Goal: Go to known website: Access a specific website the user already knows

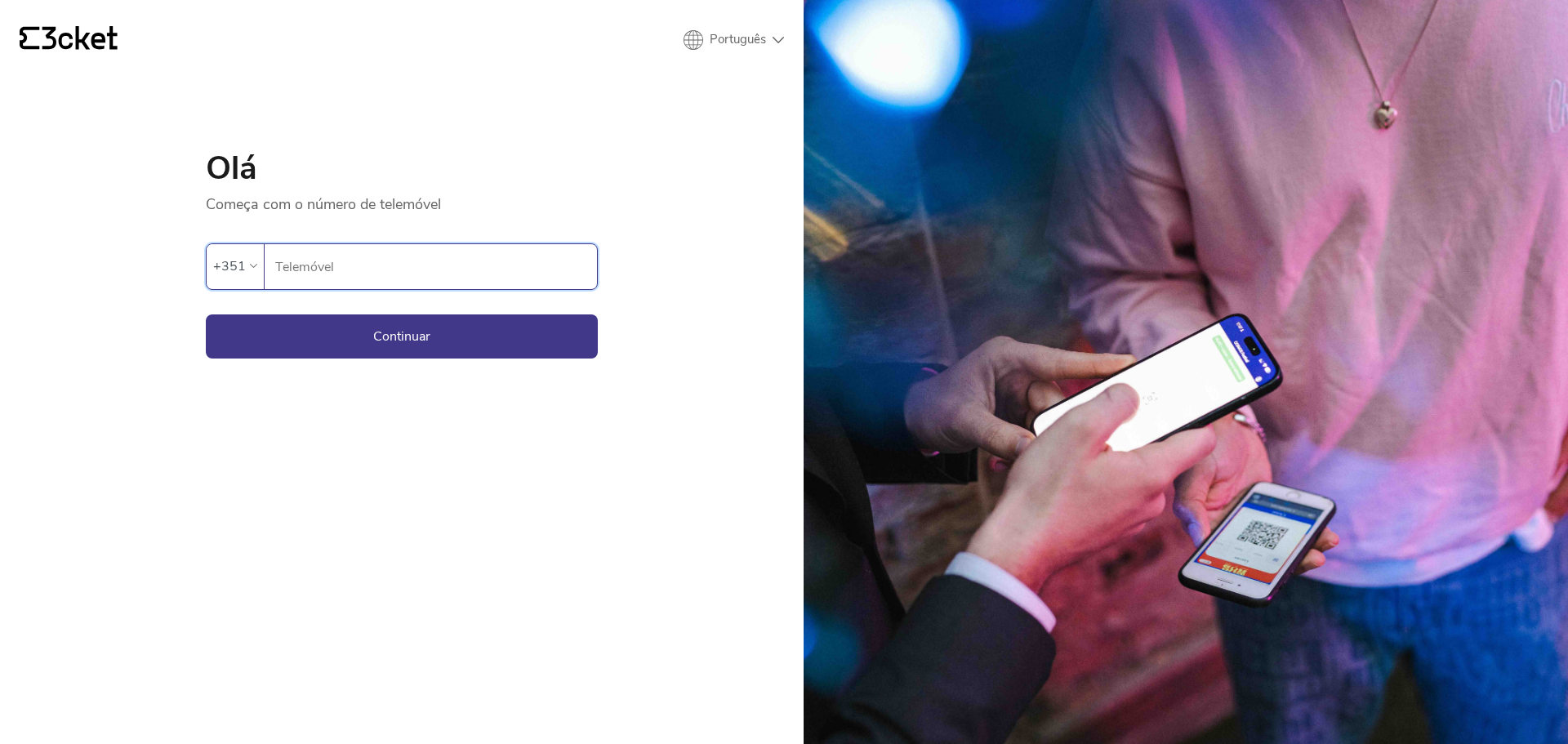
click at [533, 265] on input "Telemóvel" at bounding box center [435, 266] width 322 height 45
click at [476, 279] on input "Telemóvel" at bounding box center [435, 266] width 322 height 45
paste input "935375323"
type input "935375323"
click at [495, 341] on button "Continuar" at bounding box center [402, 336] width 392 height 44
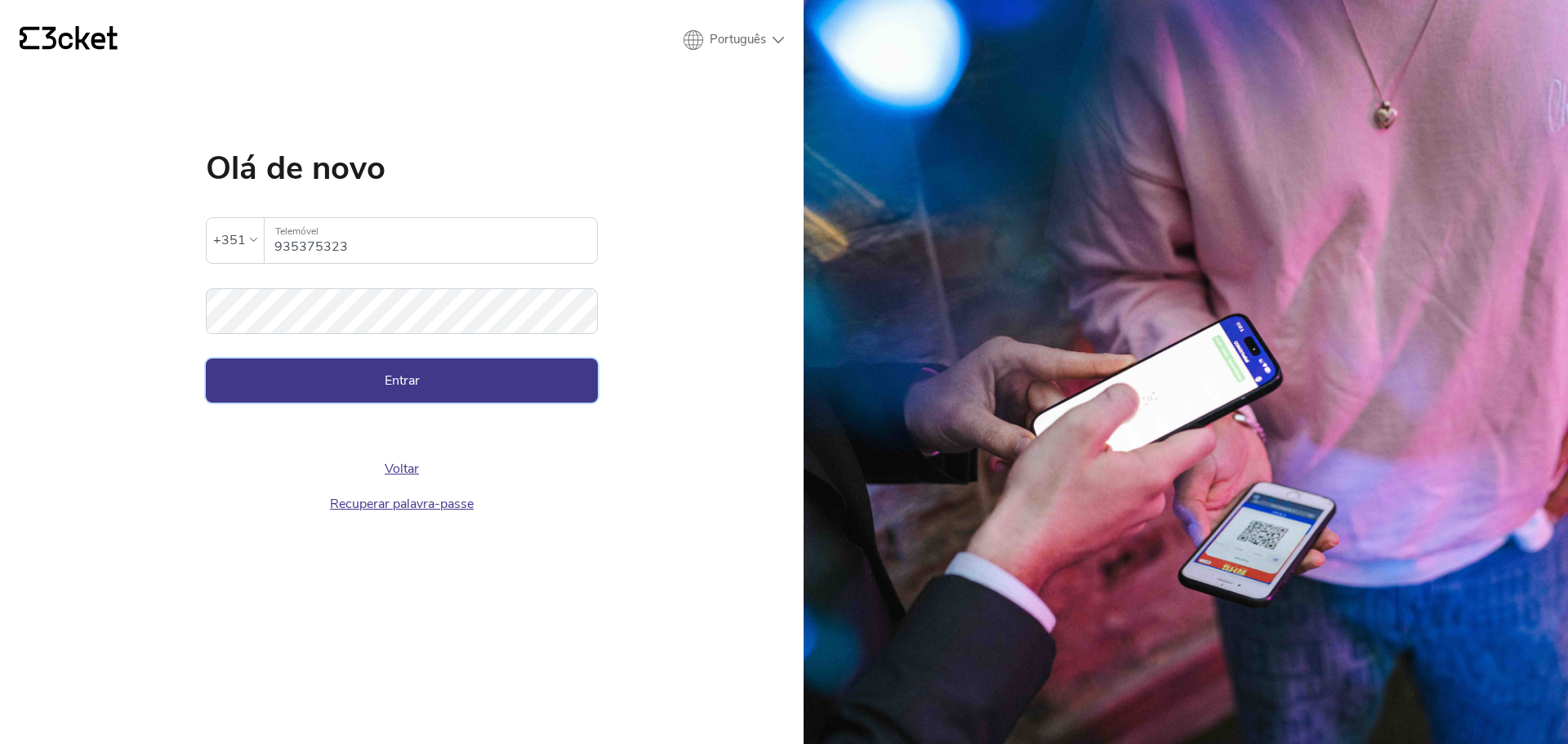
click at [329, 382] on button "Entrar" at bounding box center [402, 380] width 392 height 44
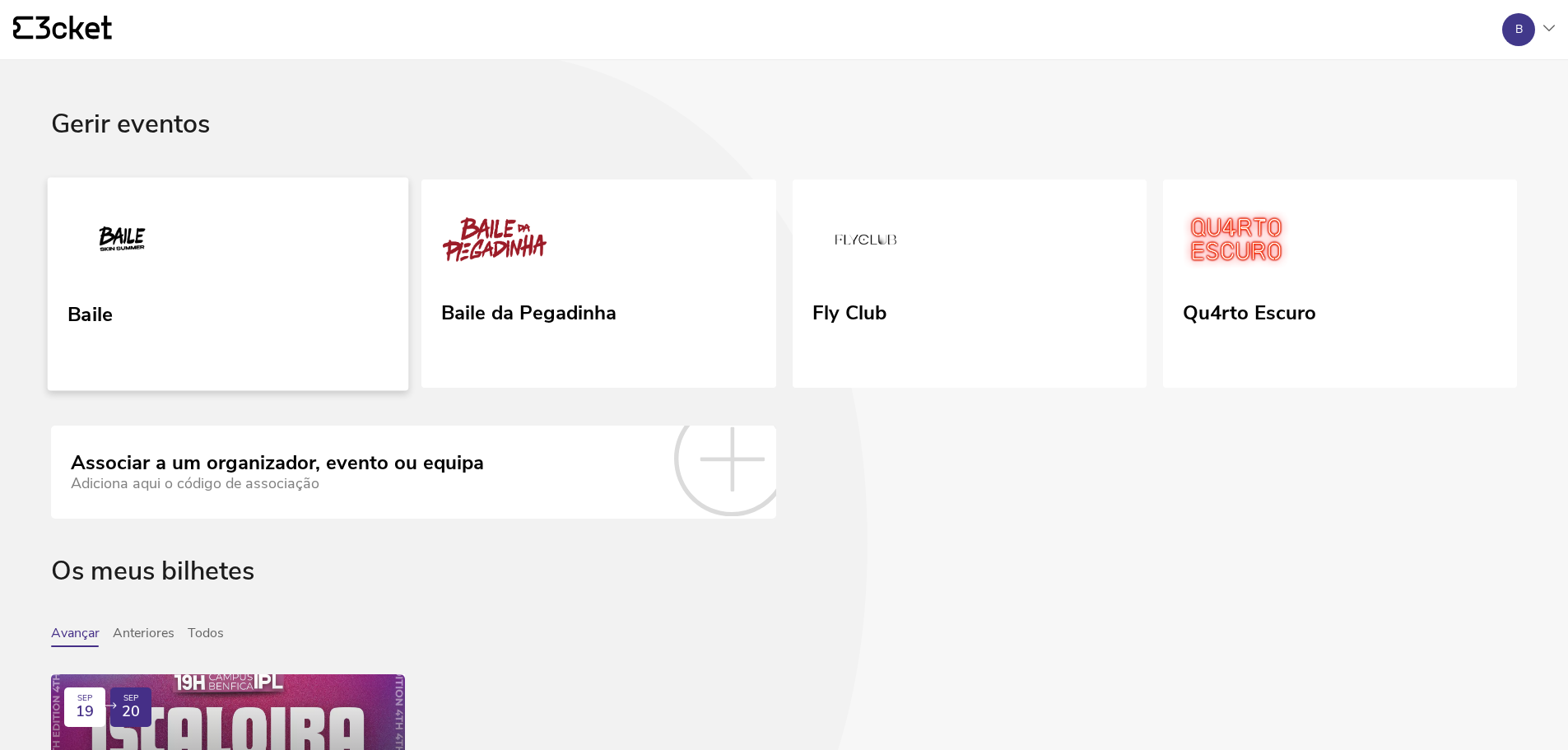
click at [332, 359] on link "Baile" at bounding box center [228, 283] width 361 height 213
